Goal: Task Accomplishment & Management: Manage account settings

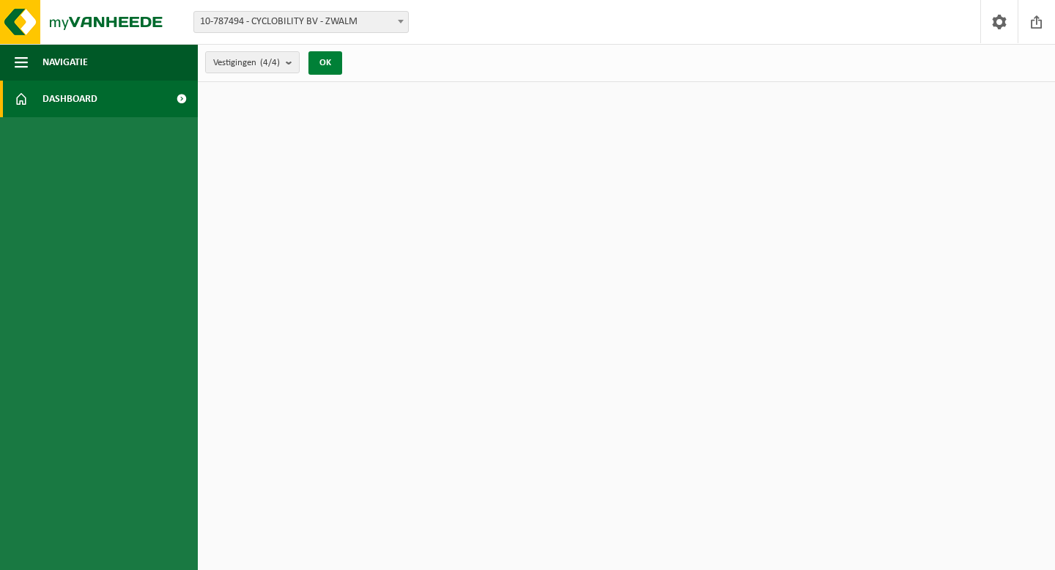
click at [337, 69] on button "OK" at bounding box center [325, 62] width 34 height 23
click at [278, 62] on count "(4/4)" at bounding box center [270, 63] width 20 height 10
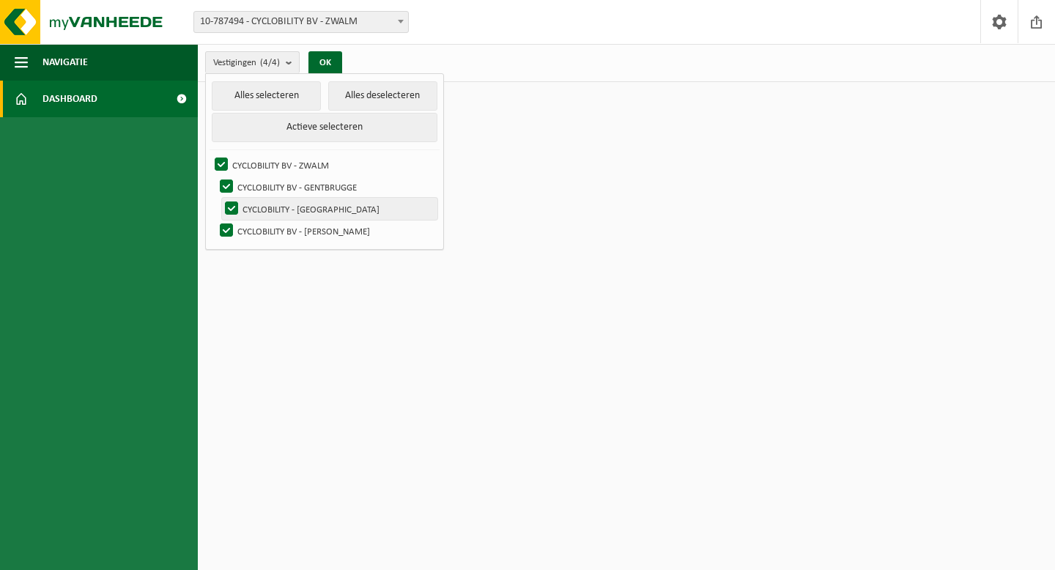
click at [286, 208] on label "CYCLOBILITY - KLUISBERGEN" at bounding box center [329, 209] width 215 height 22
click at [220, 198] on input "CYCLOBILITY - KLUISBERGEN" at bounding box center [219, 197] width 1 height 1
click at [286, 208] on label "CYCLOBILITY - KLUISBERGEN" at bounding box center [329, 209] width 215 height 22
click at [220, 198] on input "CYCLOBILITY - KLUISBERGEN" at bounding box center [219, 197] width 1 height 1
checkbox input "true"
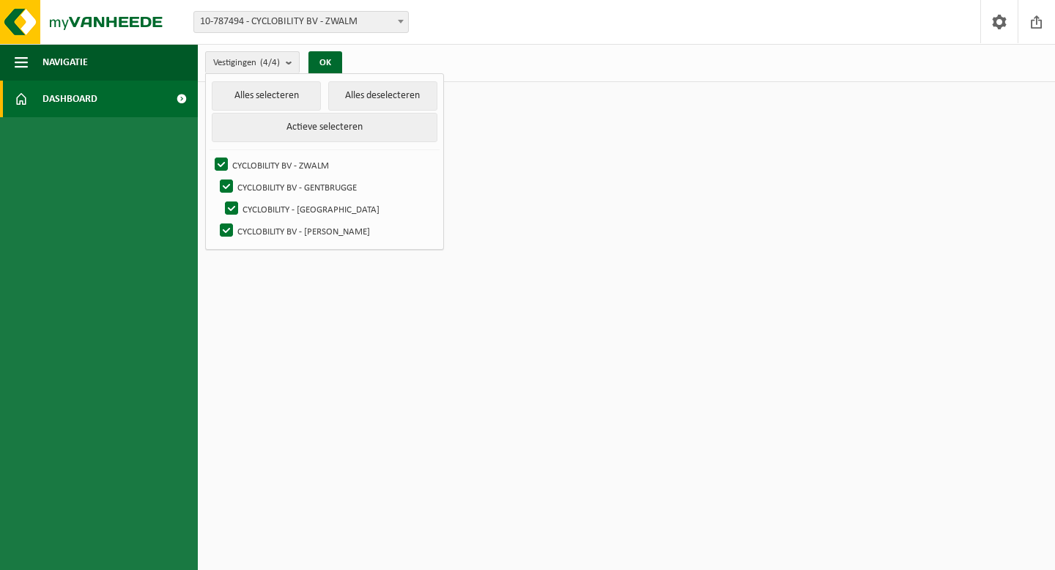
click at [98, 100] on link "Dashboard" at bounding box center [99, 99] width 198 height 37
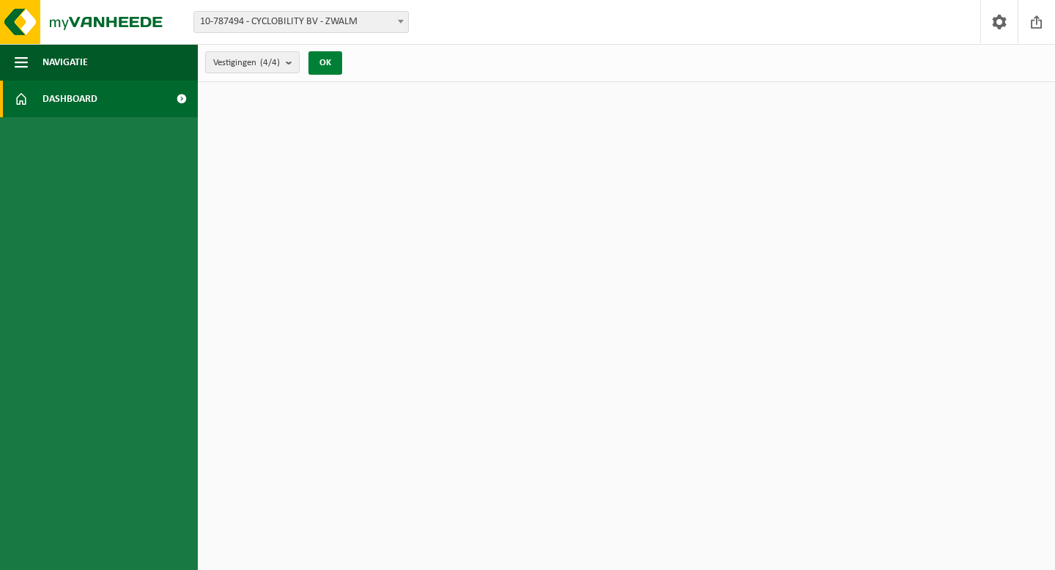
click at [321, 66] on button "OK" at bounding box center [325, 62] width 34 height 23
click at [344, 18] on span "10-787494 - CYCLOBILITY BV - ZWALM" at bounding box center [301, 22] width 214 height 21
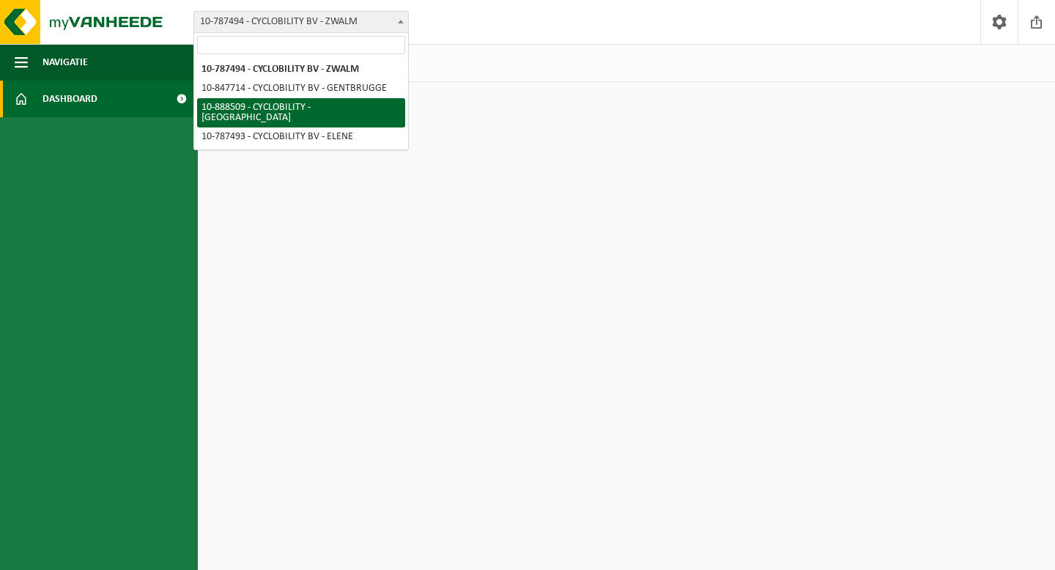
select select "114112"
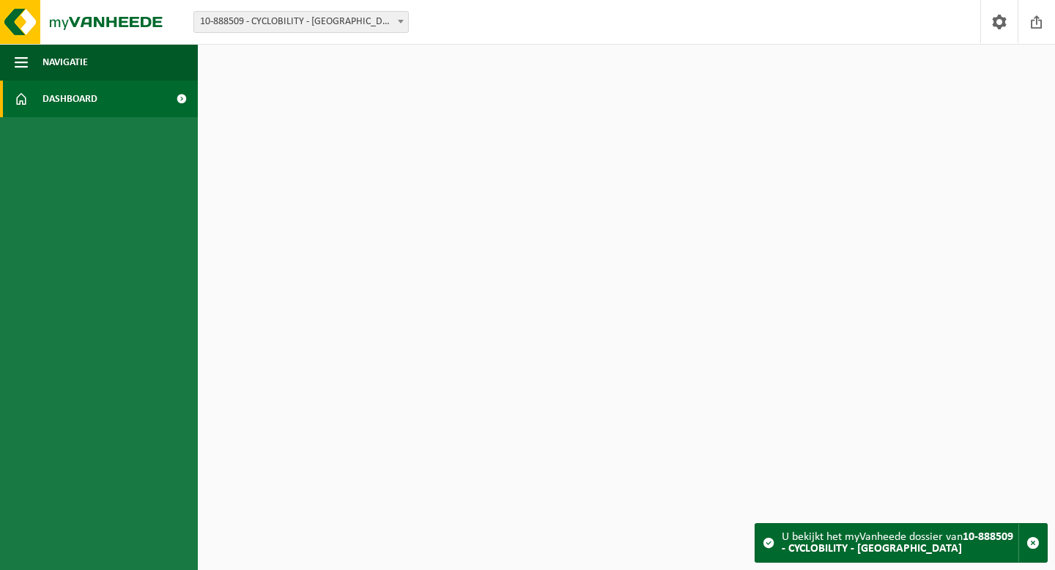
click at [147, 99] on link "Dashboard" at bounding box center [99, 99] width 198 height 37
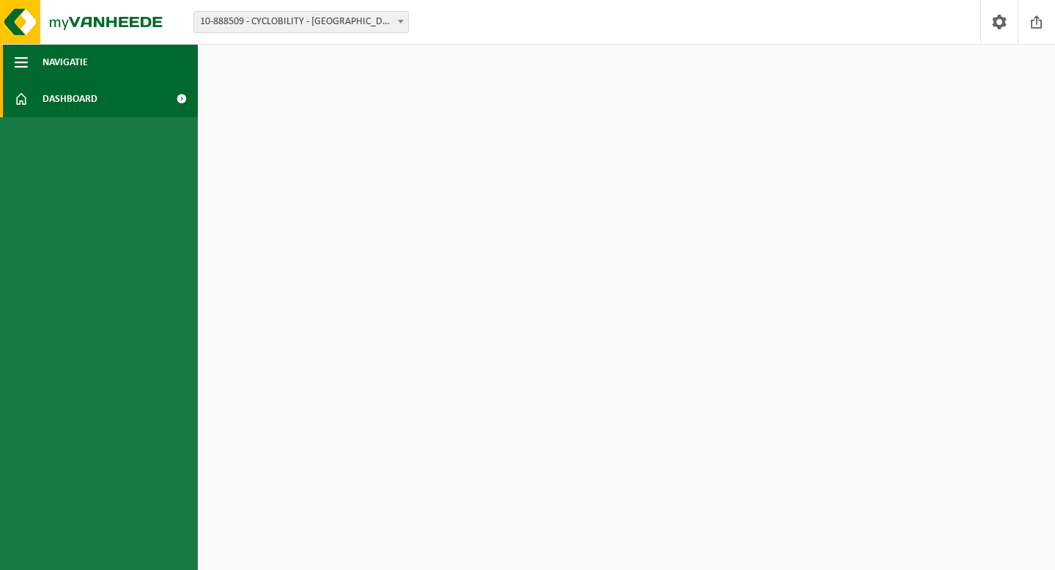
click at [110, 68] on button "Navigatie" at bounding box center [99, 62] width 198 height 37
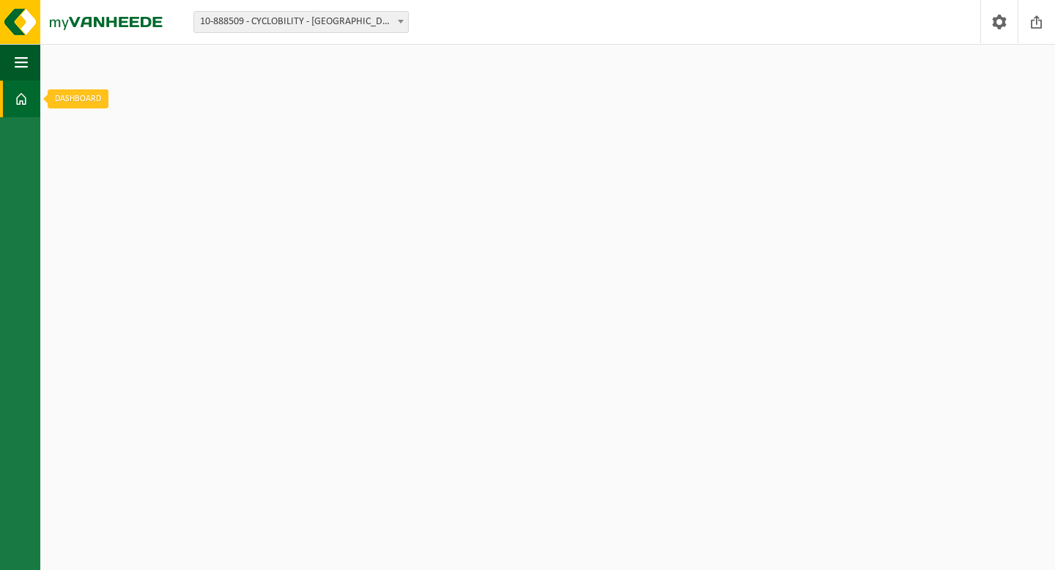
click at [9, 101] on link "Dashboard" at bounding box center [20, 99] width 40 height 37
click at [15, 103] on span at bounding box center [21, 99] width 13 height 37
click at [19, 100] on span at bounding box center [21, 99] width 13 height 37
click at [31, 59] on button "Navigatie" at bounding box center [20, 62] width 40 height 37
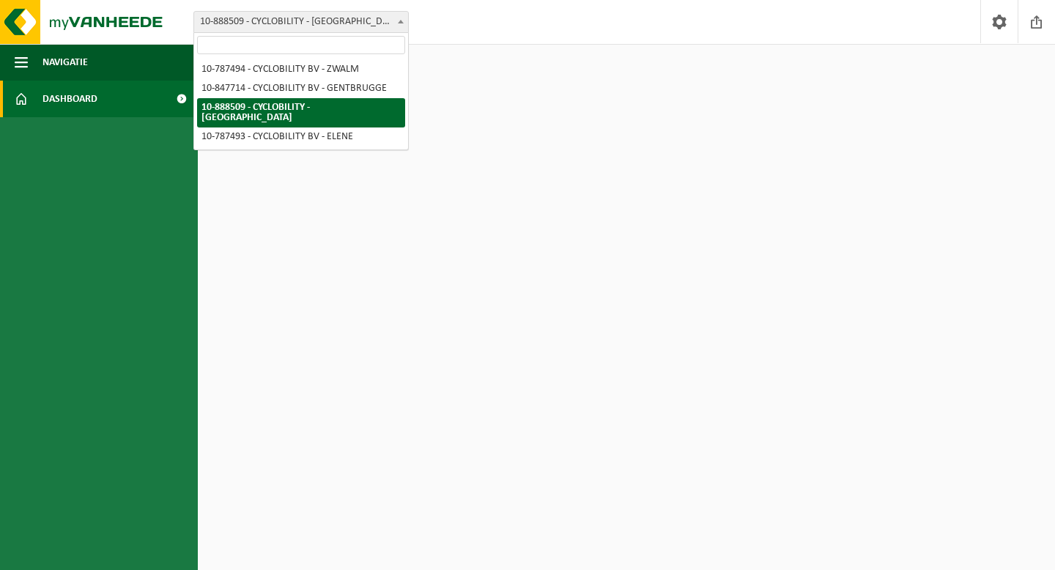
click at [399, 19] on span at bounding box center [400, 21] width 15 height 19
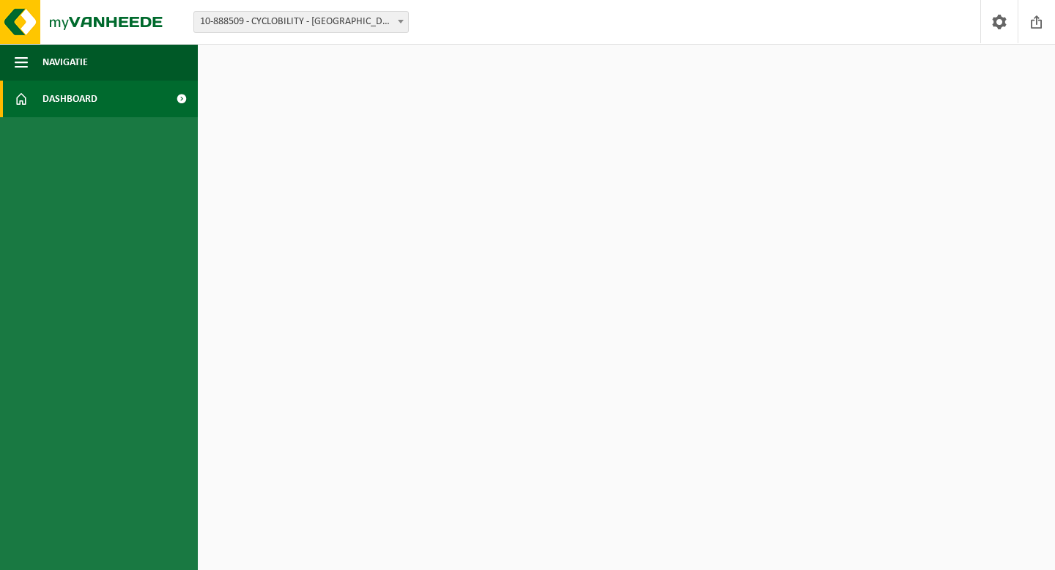
click at [105, 99] on link "Dashboard" at bounding box center [99, 99] width 198 height 37
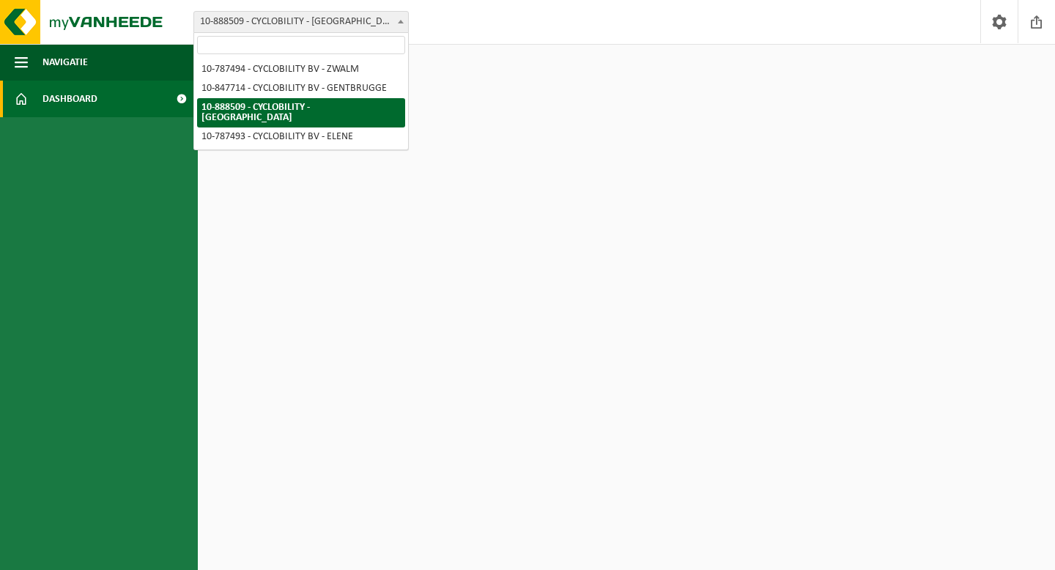
click at [271, 26] on span "10-888509 - CYCLOBILITY - [GEOGRAPHIC_DATA]" at bounding box center [301, 22] width 214 height 21
click at [70, 64] on span "Navigatie" at bounding box center [64, 62] width 45 height 37
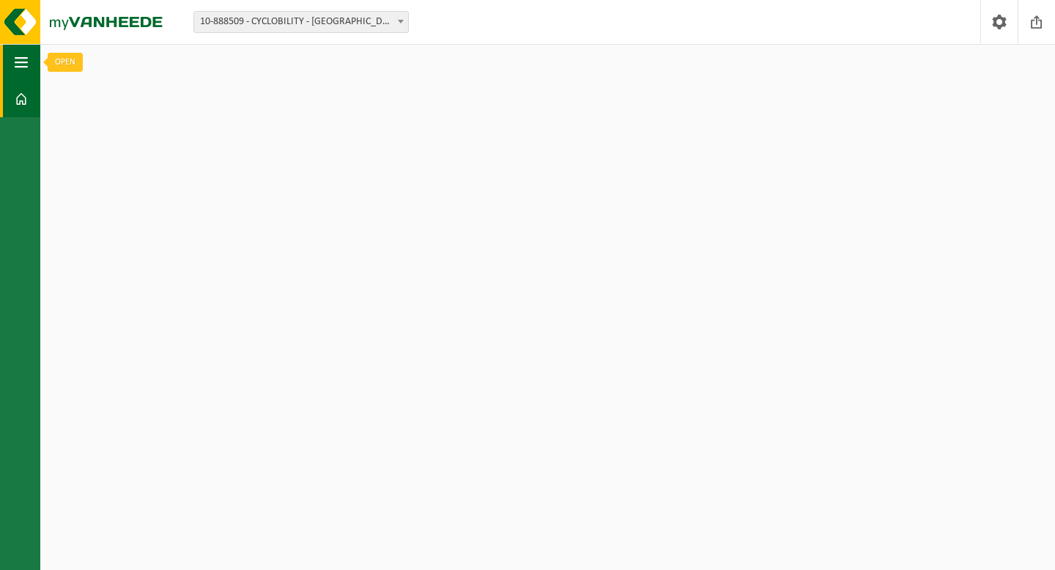
click at [15, 63] on span "button" at bounding box center [21, 62] width 13 height 37
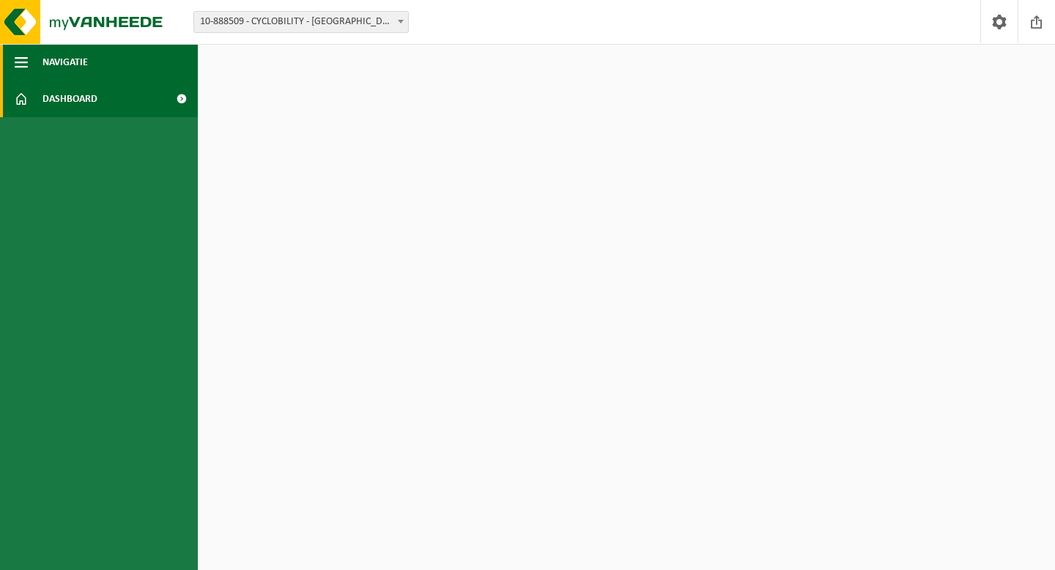
click at [17, 66] on span "button" at bounding box center [21, 62] width 13 height 37
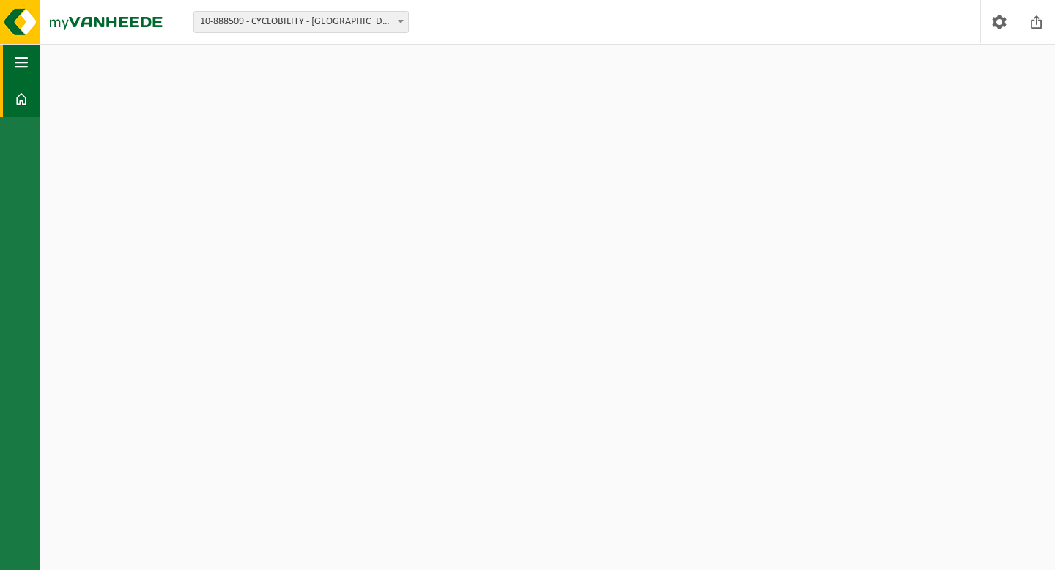
click at [17, 66] on span "button" at bounding box center [21, 62] width 13 height 37
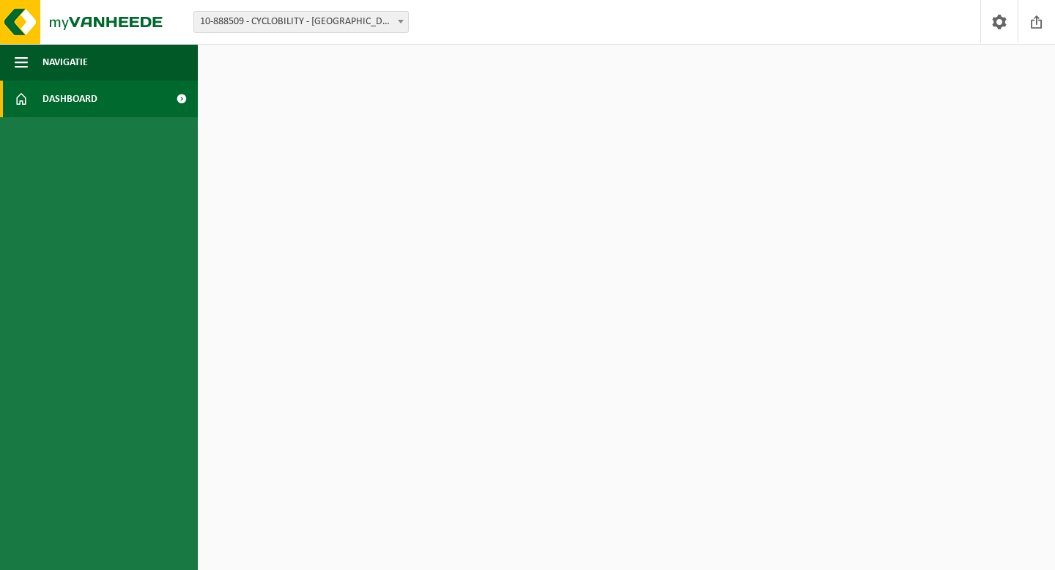
click at [135, 97] on link "Dashboard" at bounding box center [99, 99] width 198 height 37
click at [25, 98] on span at bounding box center [21, 99] width 13 height 37
